Goal: Task Accomplishment & Management: Manage account settings

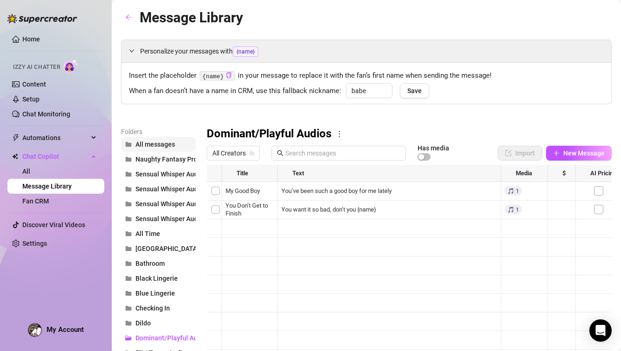
click at [158, 140] on button "All messages" at bounding box center [158, 144] width 75 height 15
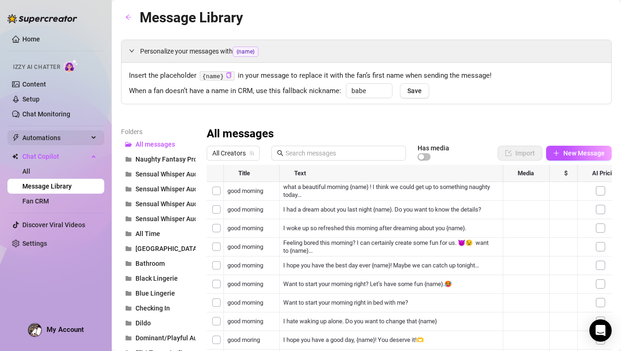
click at [72, 135] on span "Automations" at bounding box center [55, 137] width 66 height 15
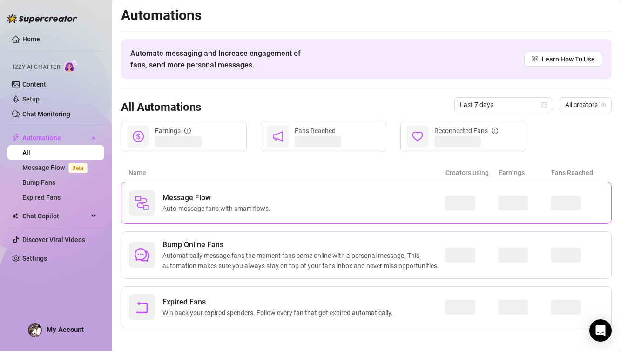
click at [291, 207] on div "Message Flow Auto-message fans with smart flows." at bounding box center [287, 203] width 317 height 26
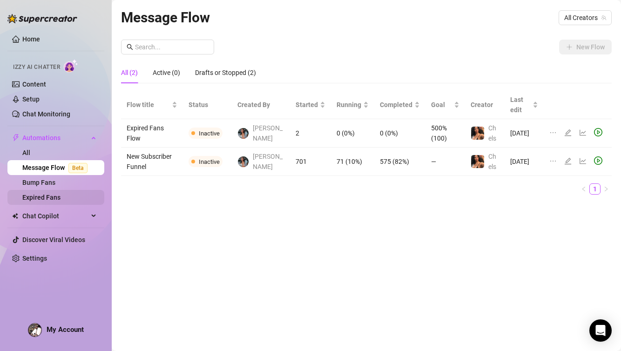
click at [48, 199] on link "Expired Fans" at bounding box center [41, 197] width 38 height 7
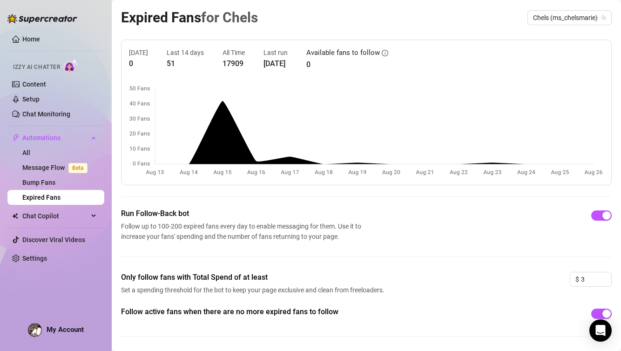
scroll to position [28, 0]
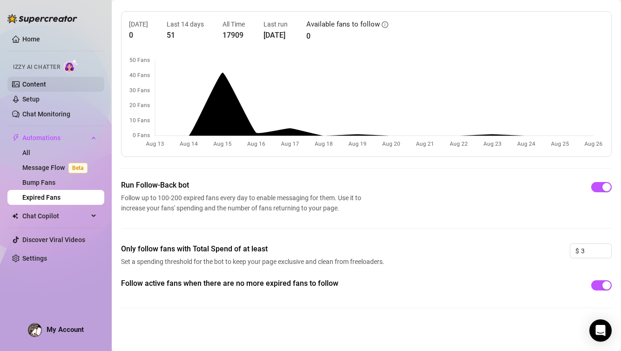
click at [34, 82] on link "Content" at bounding box center [34, 84] width 24 height 7
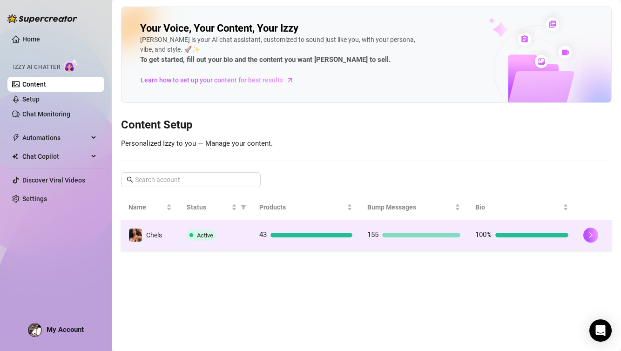
click at [182, 234] on td "Active" at bounding box center [215, 235] width 73 height 30
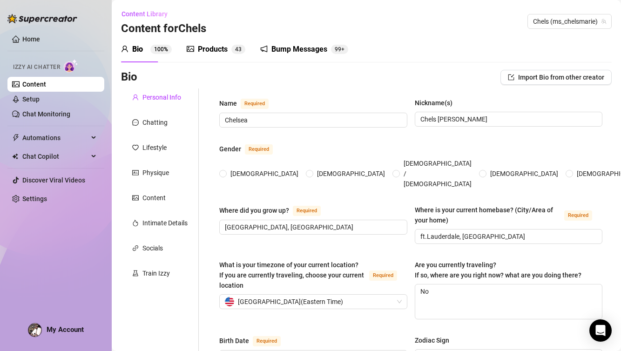
radio input "true"
type input "[DATE]"
click at [36, 102] on link "Setup" at bounding box center [30, 98] width 17 height 7
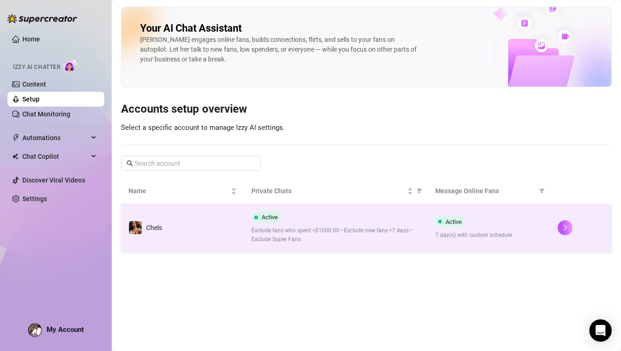
click at [204, 234] on td "Chels" at bounding box center [182, 228] width 123 height 48
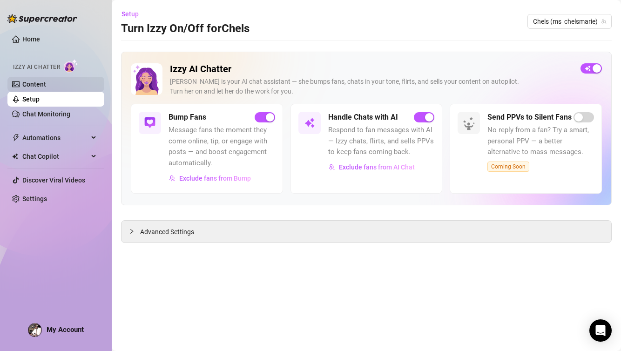
click at [46, 86] on link "Content" at bounding box center [34, 84] width 24 height 7
